Goal: Use online tool/utility: Use online tool/utility

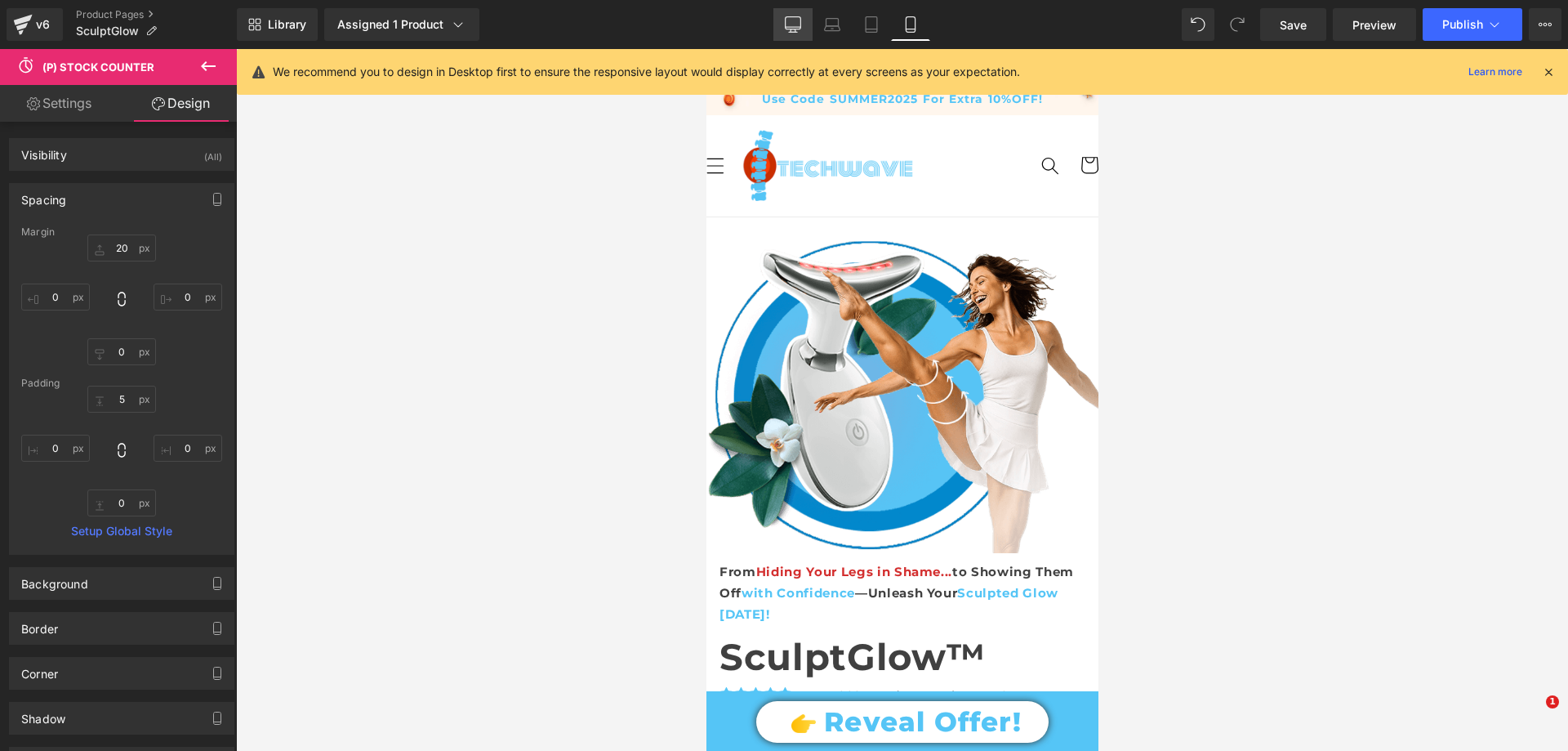
click at [802, 17] on link "Desktop" at bounding box center [792, 24] width 39 height 32
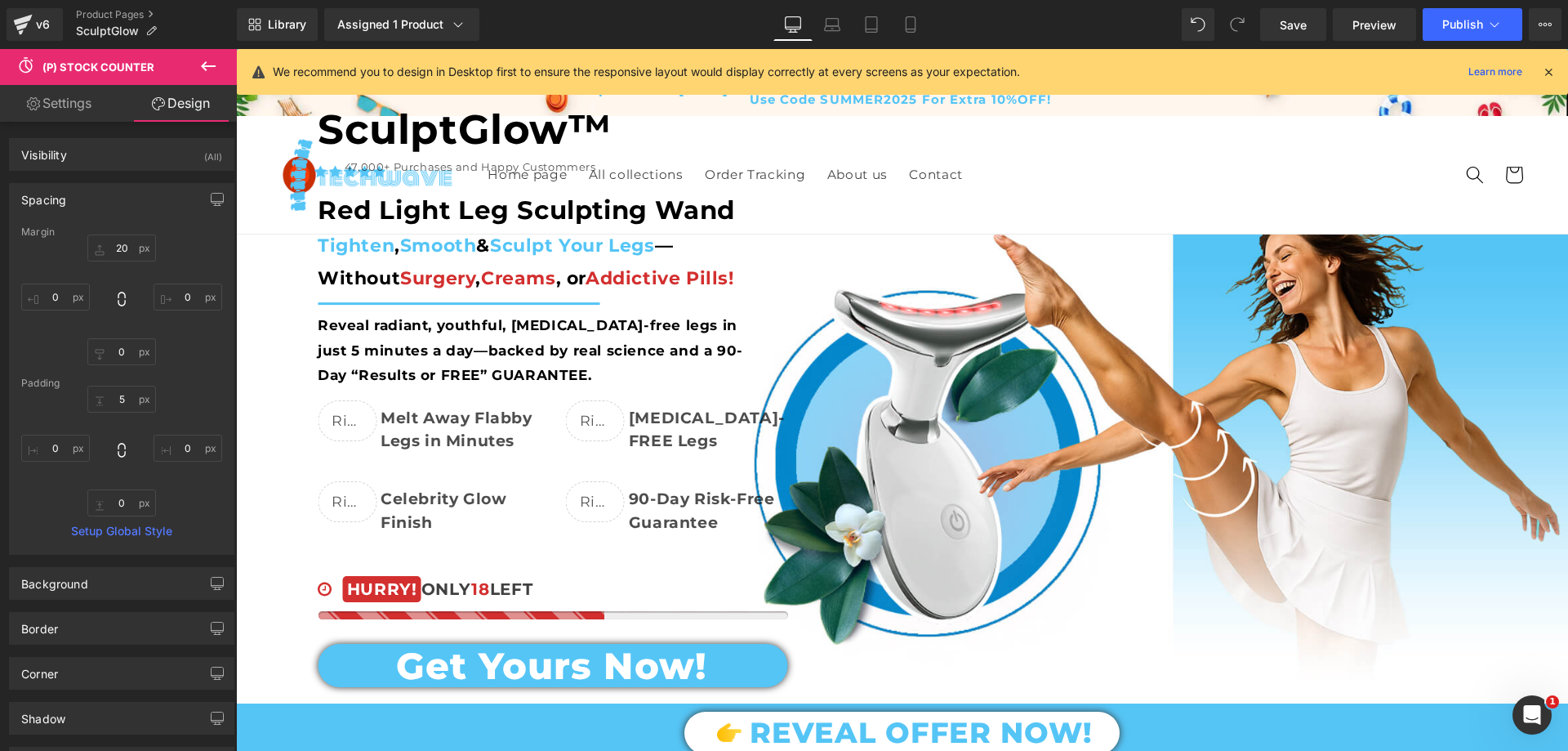
type input "0"
type input "5"
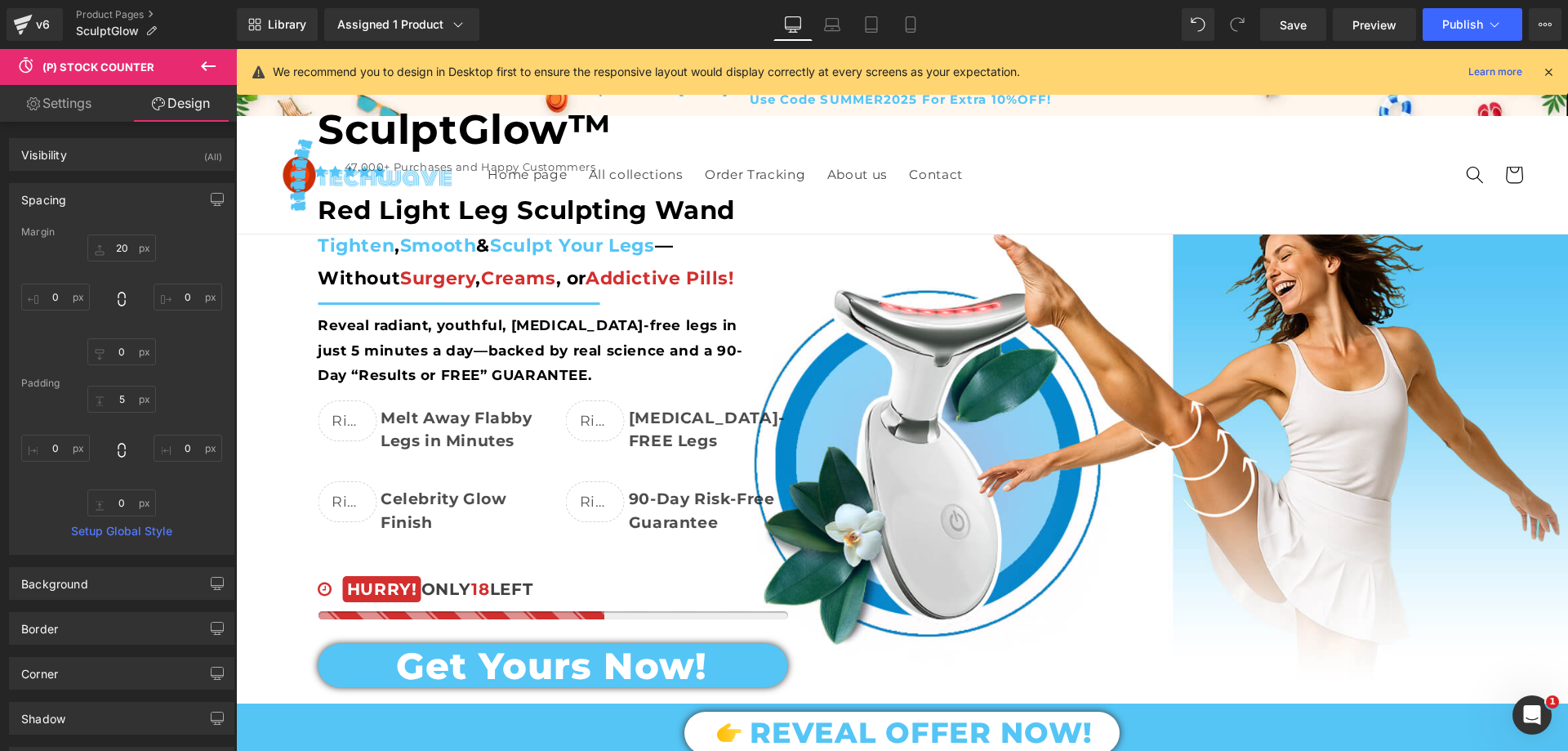
type input "0"
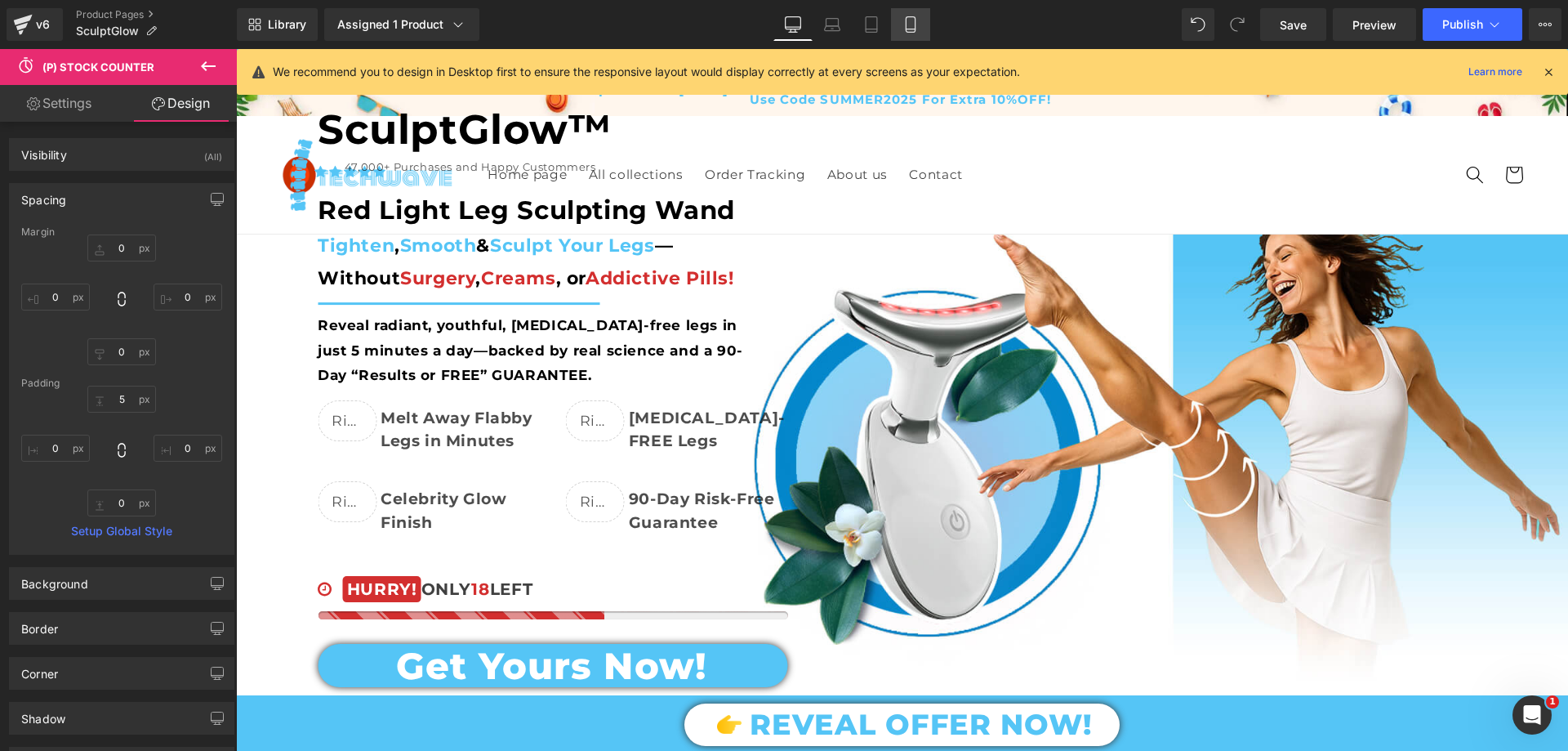
click at [924, 8] on link "Mobile" at bounding box center [910, 24] width 39 height 32
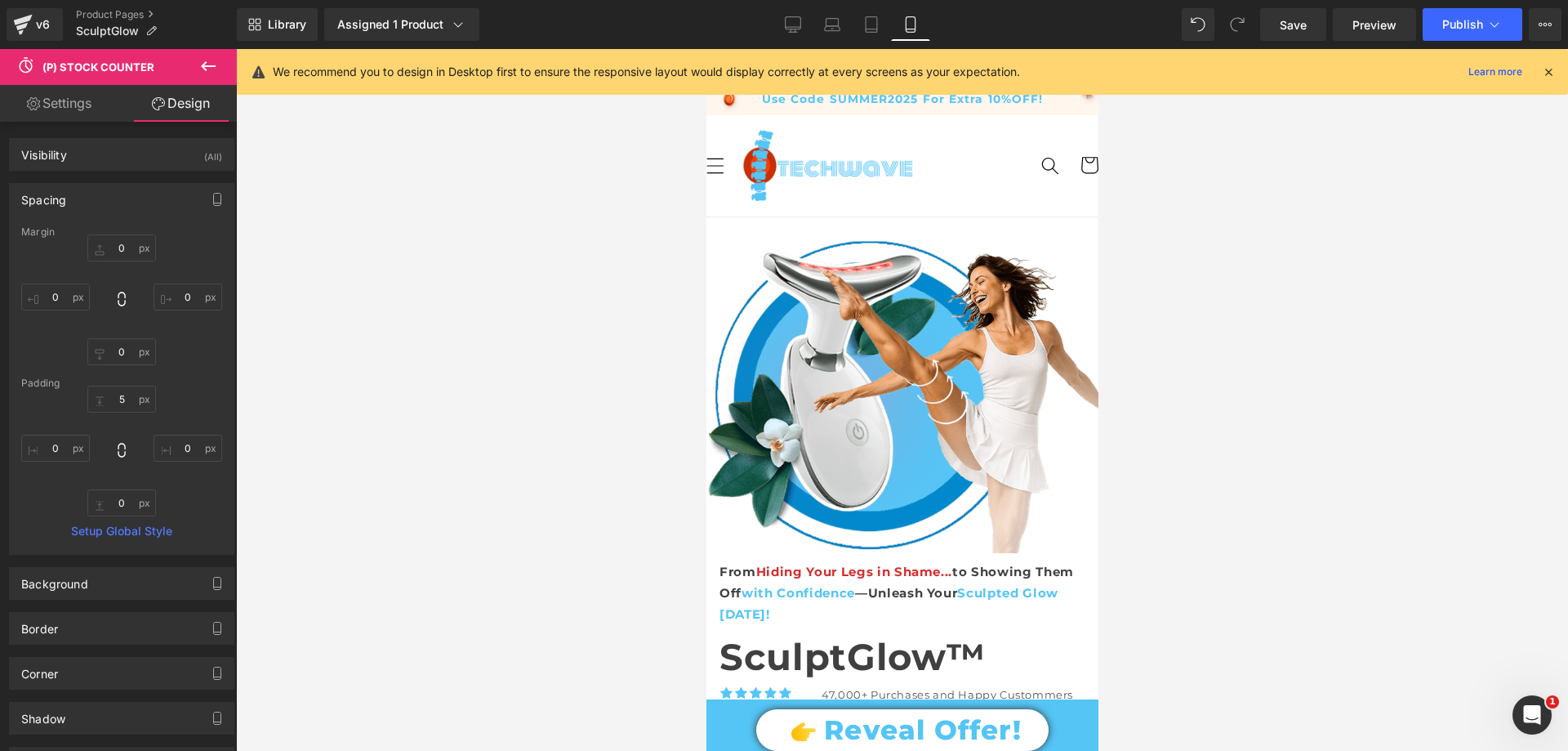
type input "20"
type input "0"
type input "5"
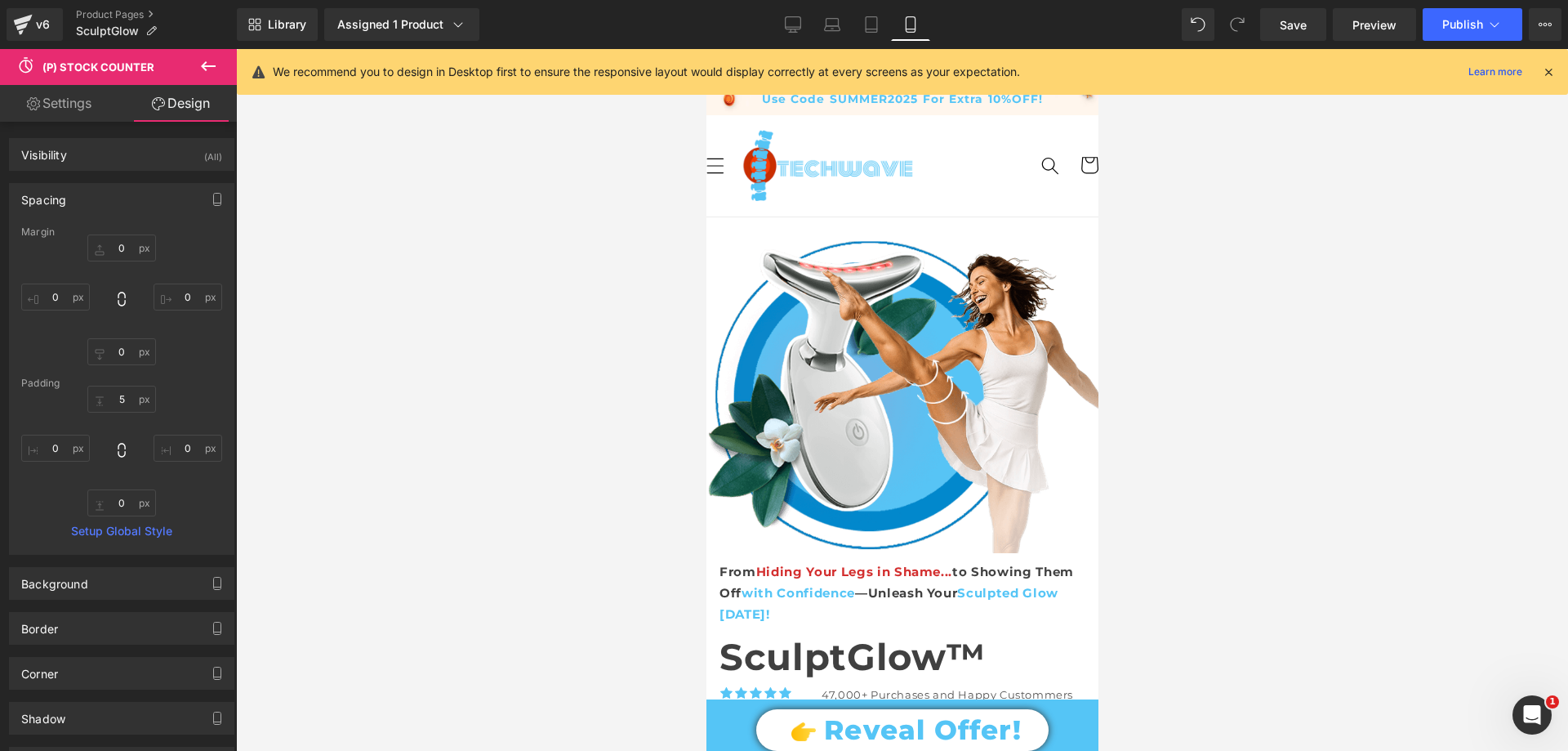
type input "0"
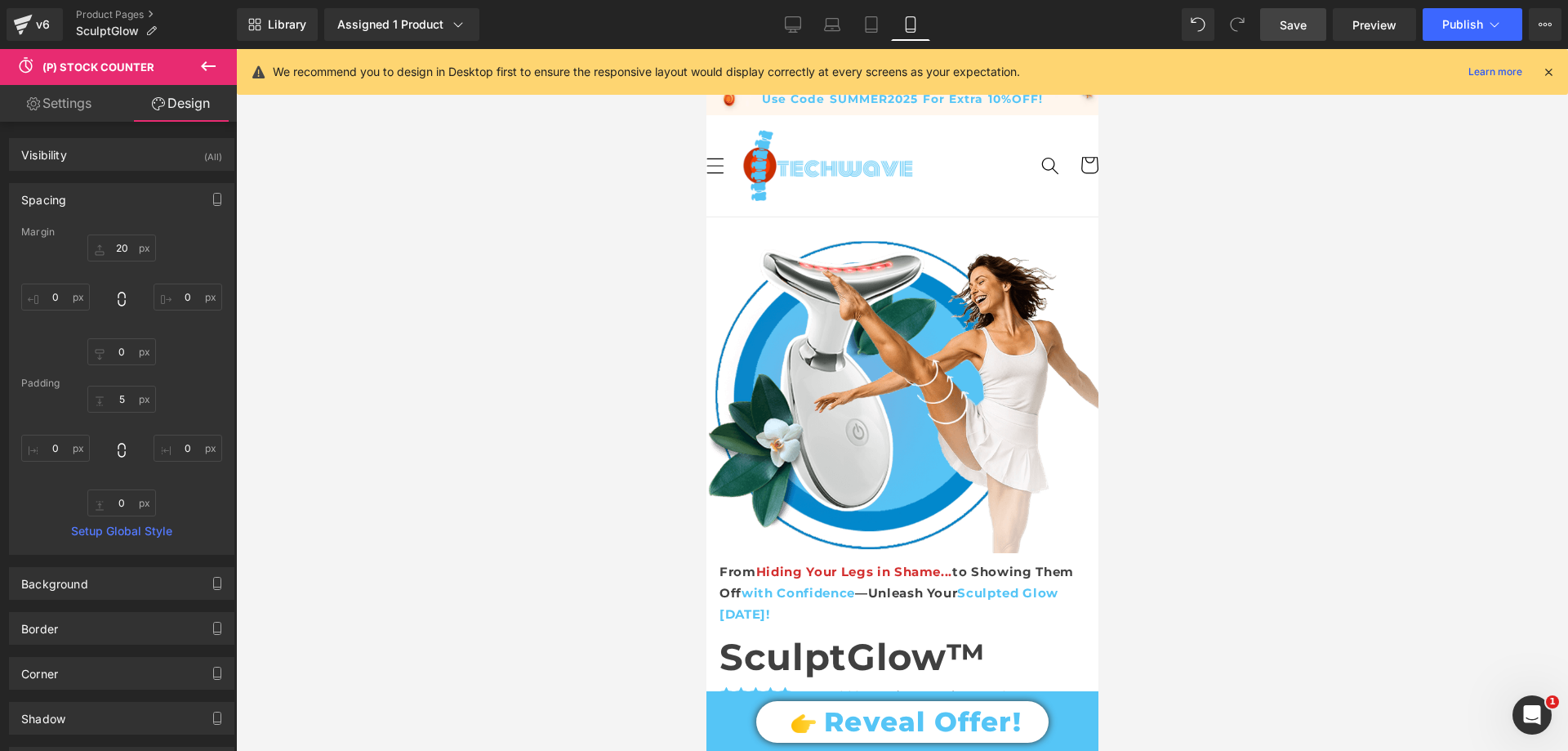
click at [1311, 17] on link "Save" at bounding box center [1293, 24] width 66 height 32
